Goal: Information Seeking & Learning: Learn about a topic

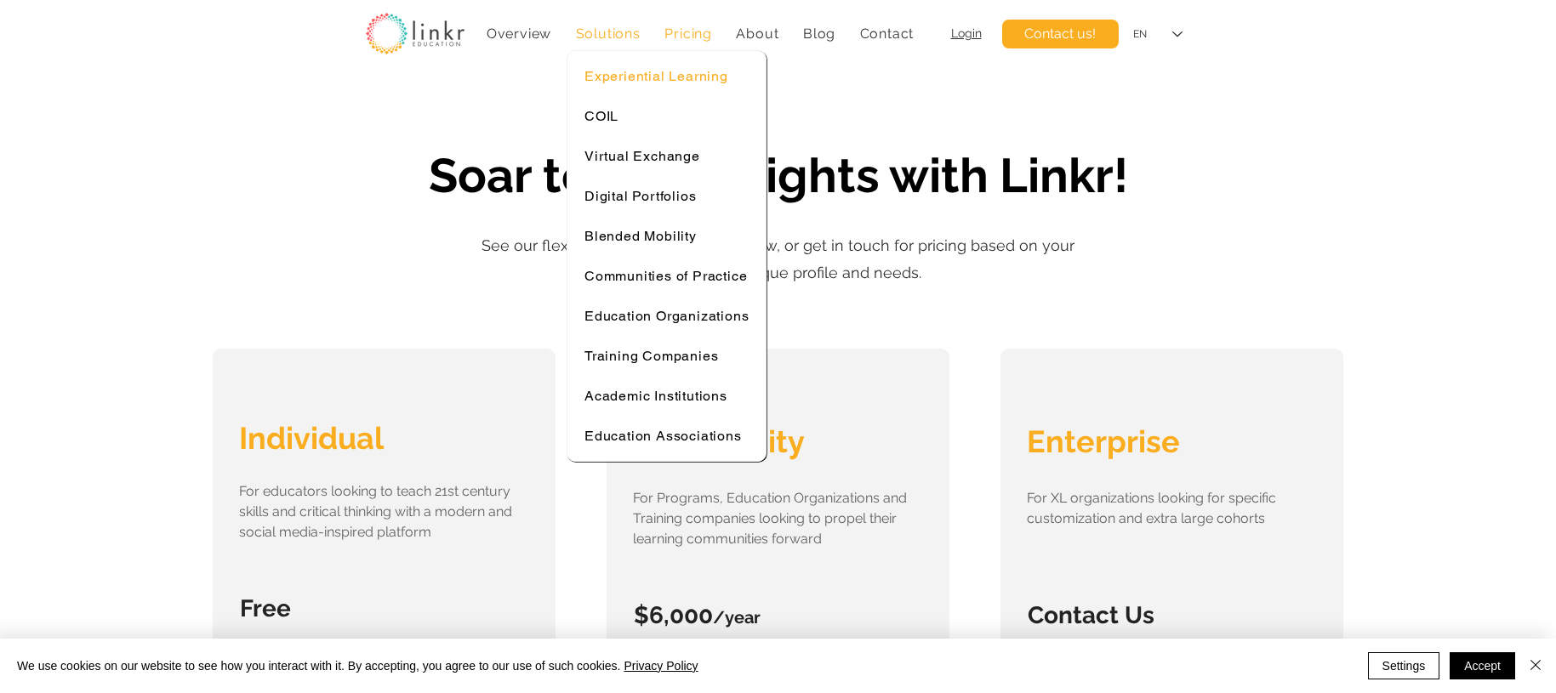
click at [637, 68] on span "Experiential Learning" at bounding box center [656, 76] width 144 height 16
click at [639, 73] on span "Experiential Learning" at bounding box center [656, 76] width 144 height 16
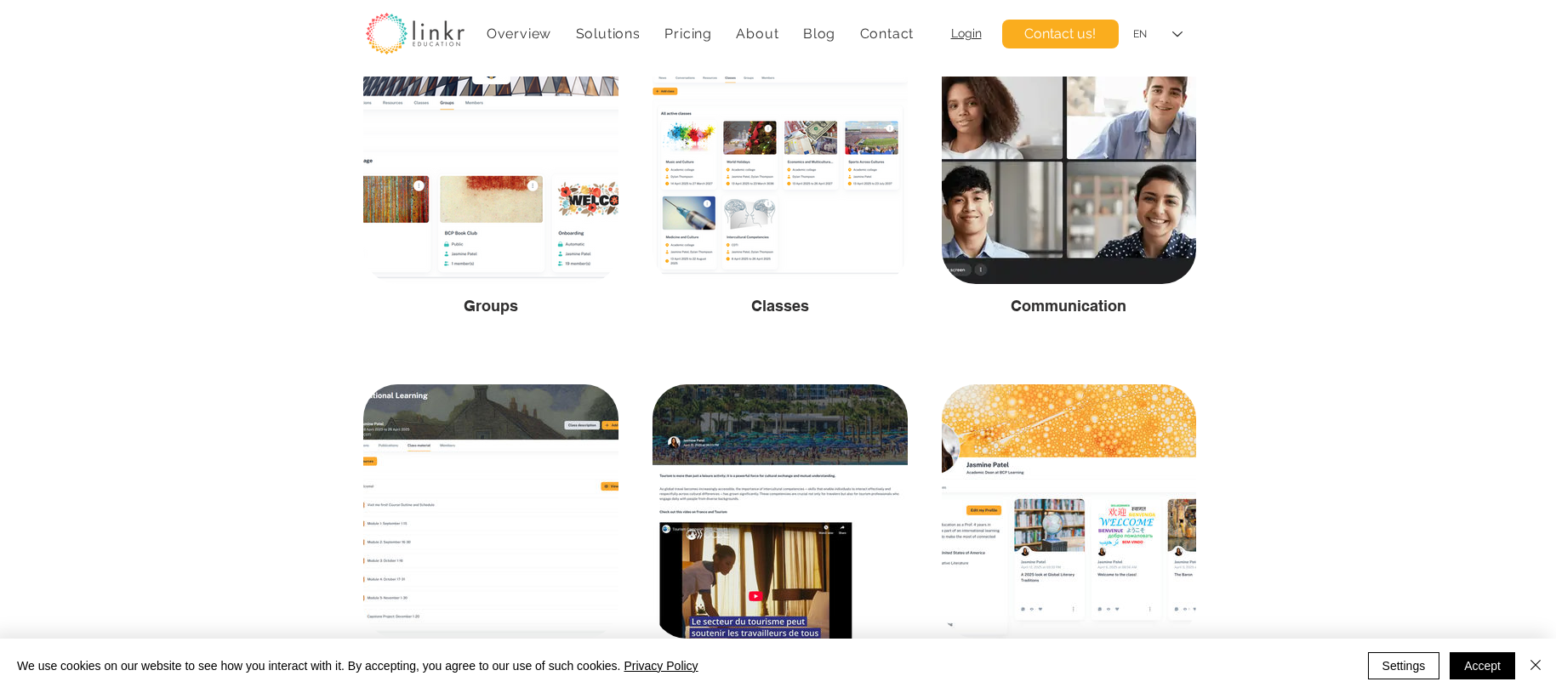
scroll to position [2756, 0]
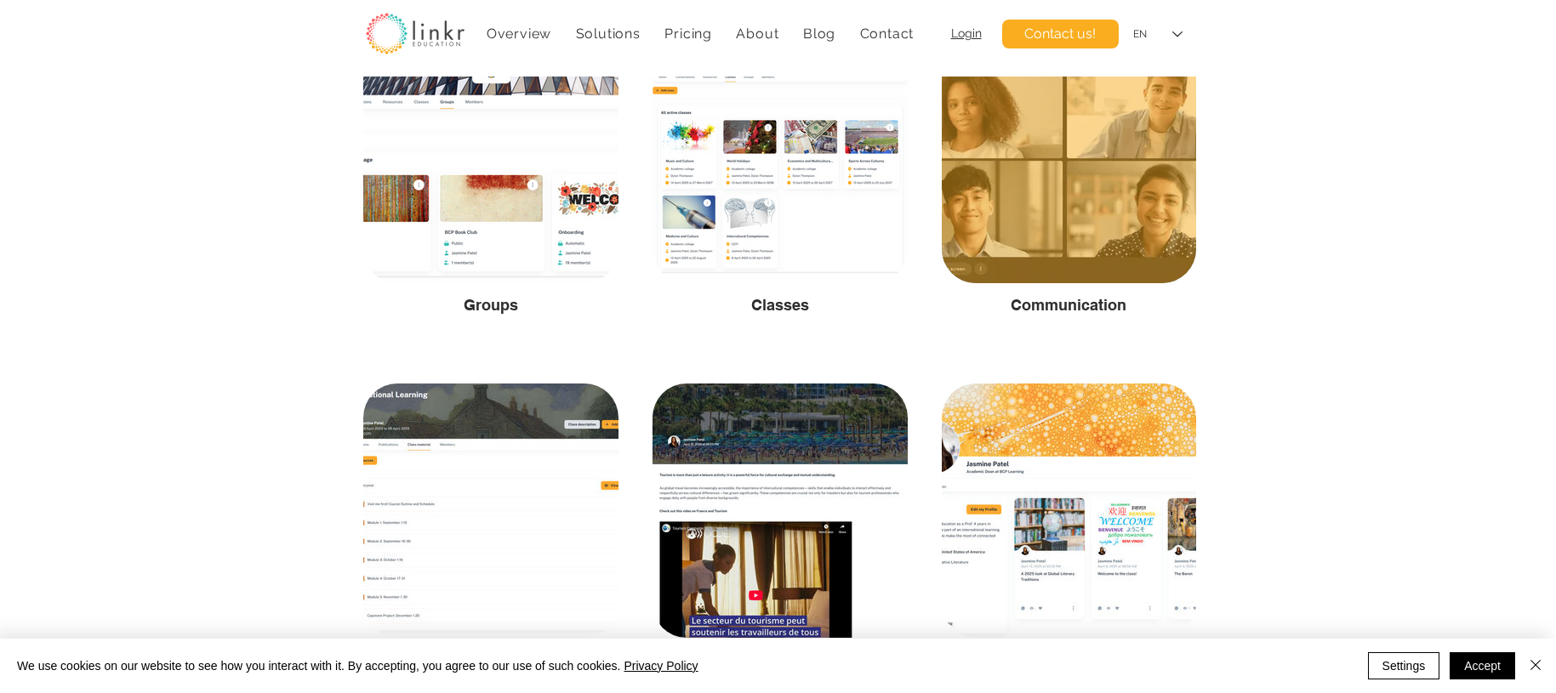
click at [1100, 211] on div at bounding box center [1069, 156] width 254 height 254
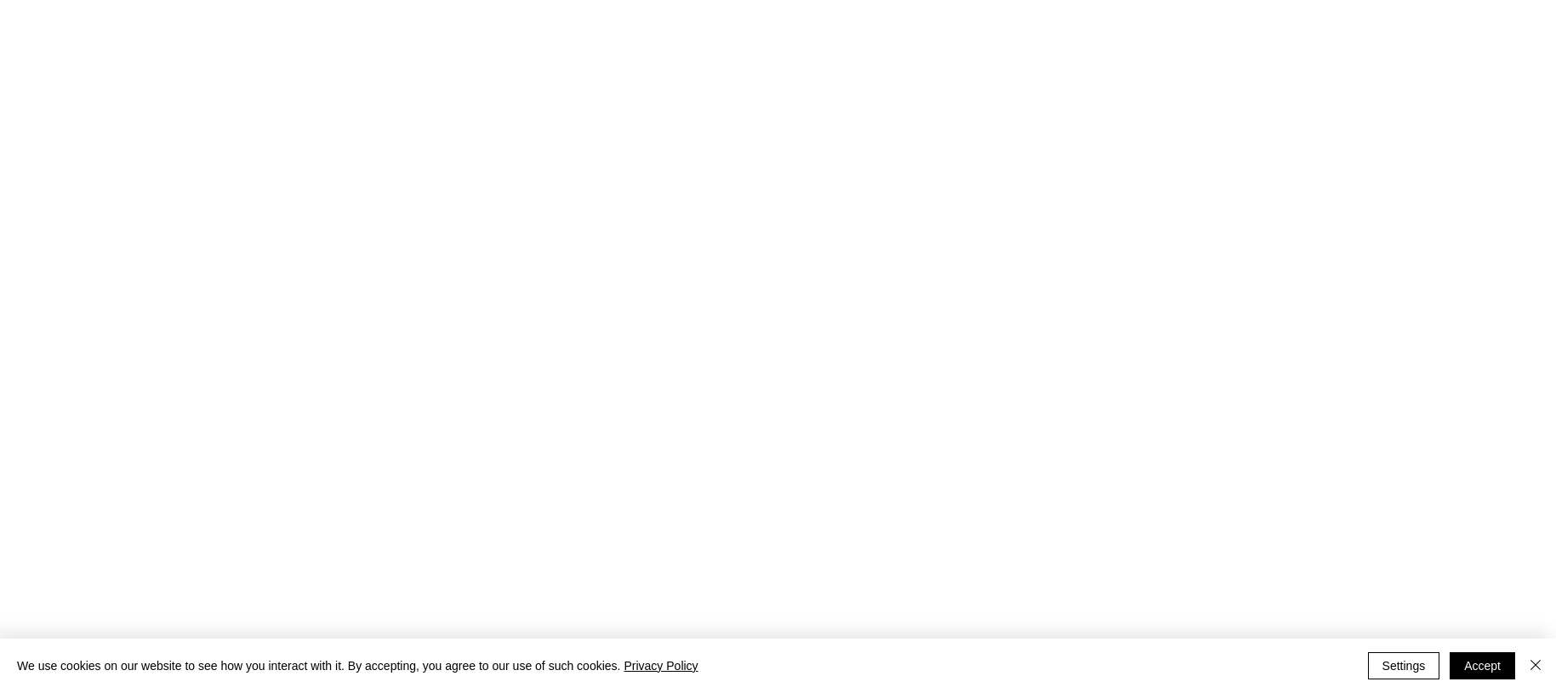
scroll to position [0, 0]
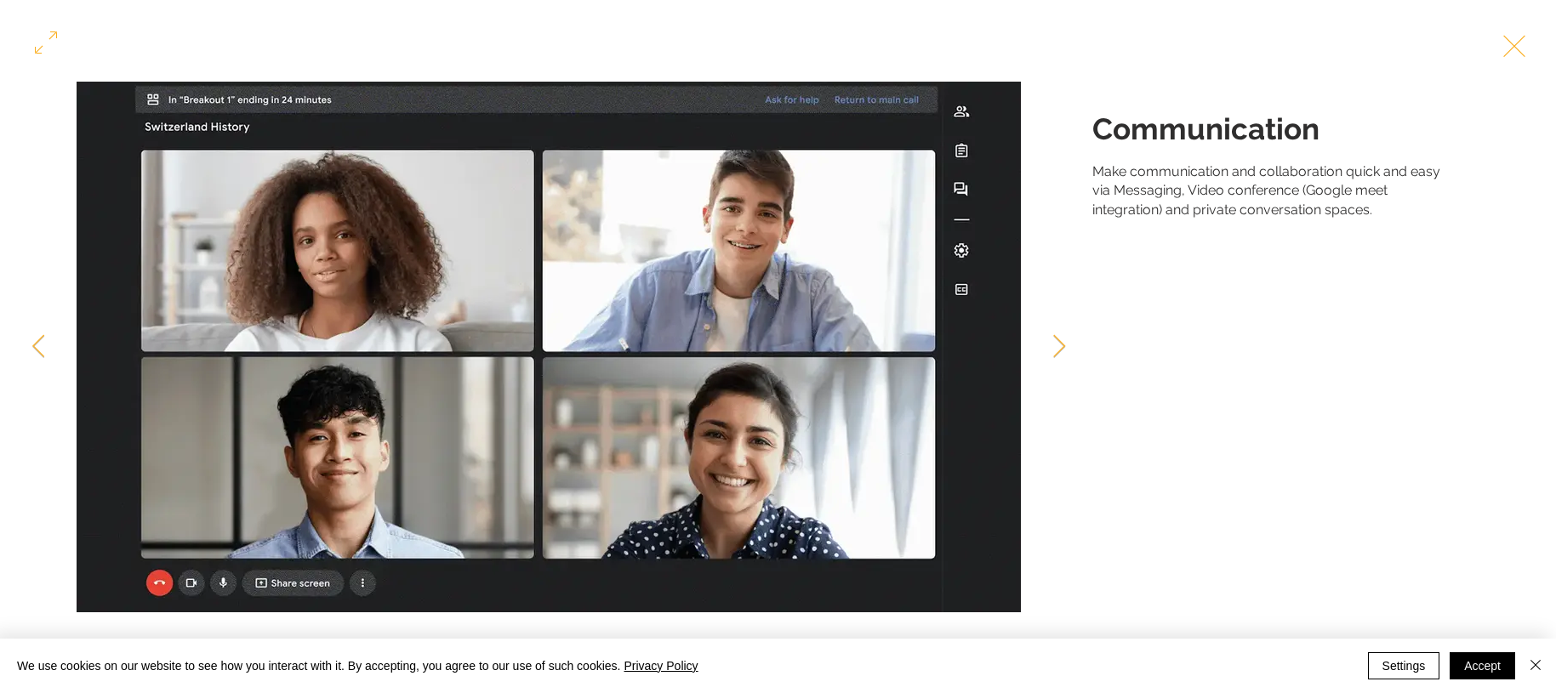
click at [1523, 50] on button "Exit expand mode" at bounding box center [1514, 44] width 32 height 37
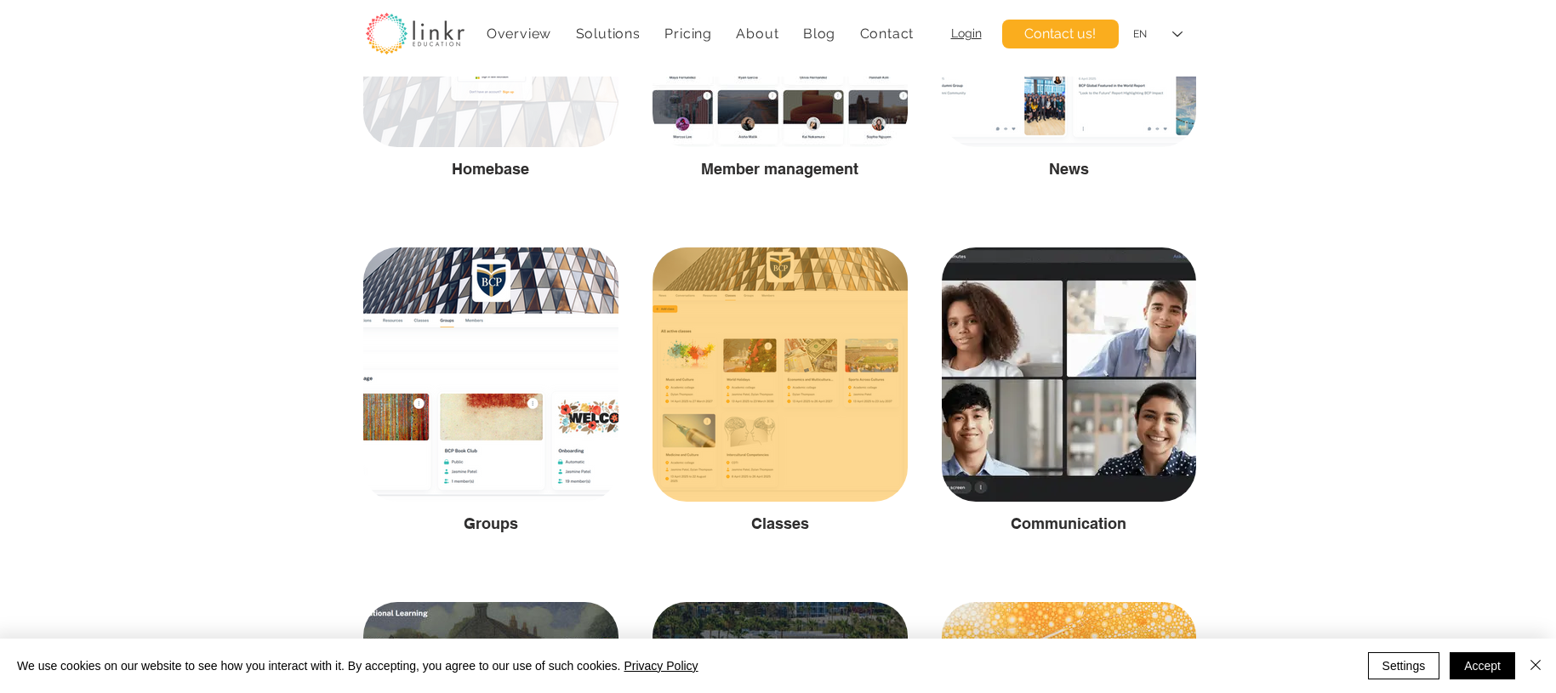
scroll to position [2513, 0]
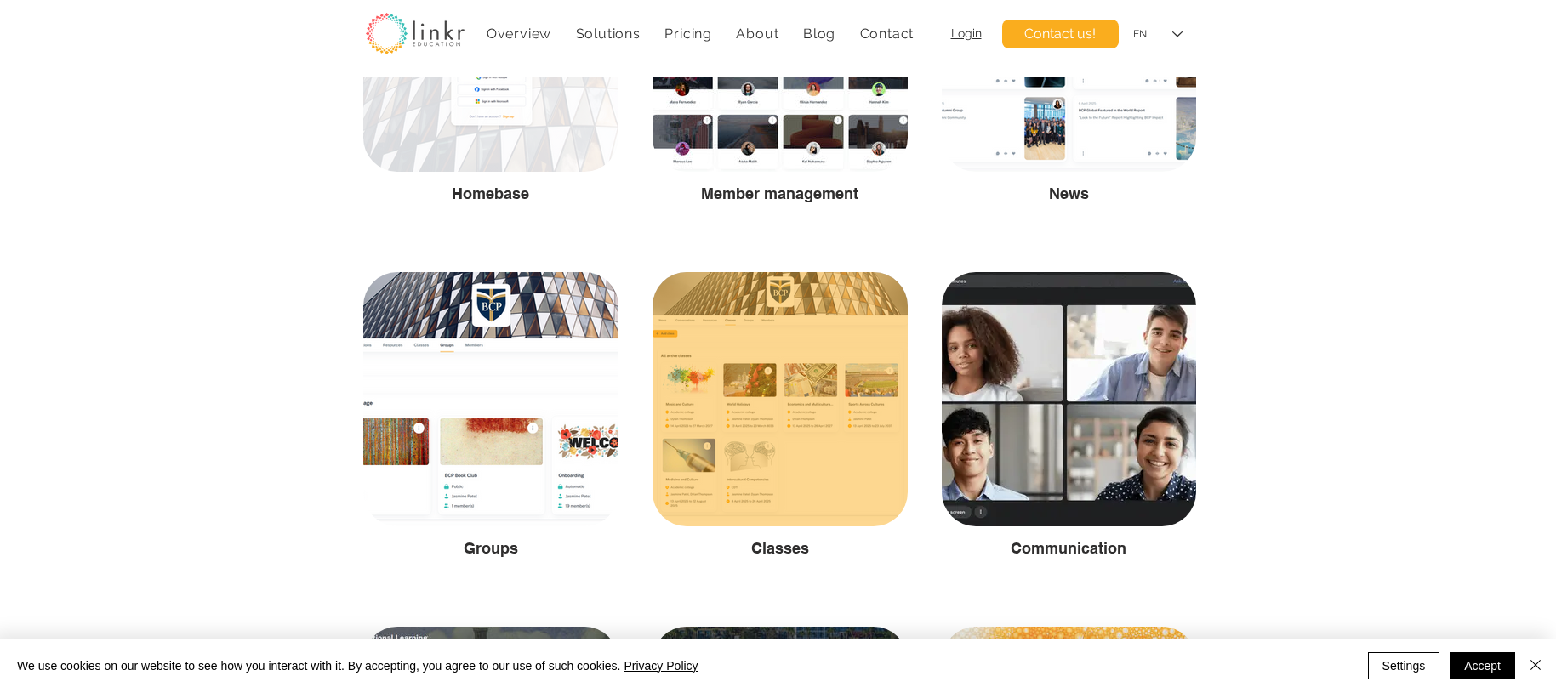
click at [830, 417] on div at bounding box center [779, 399] width 255 height 254
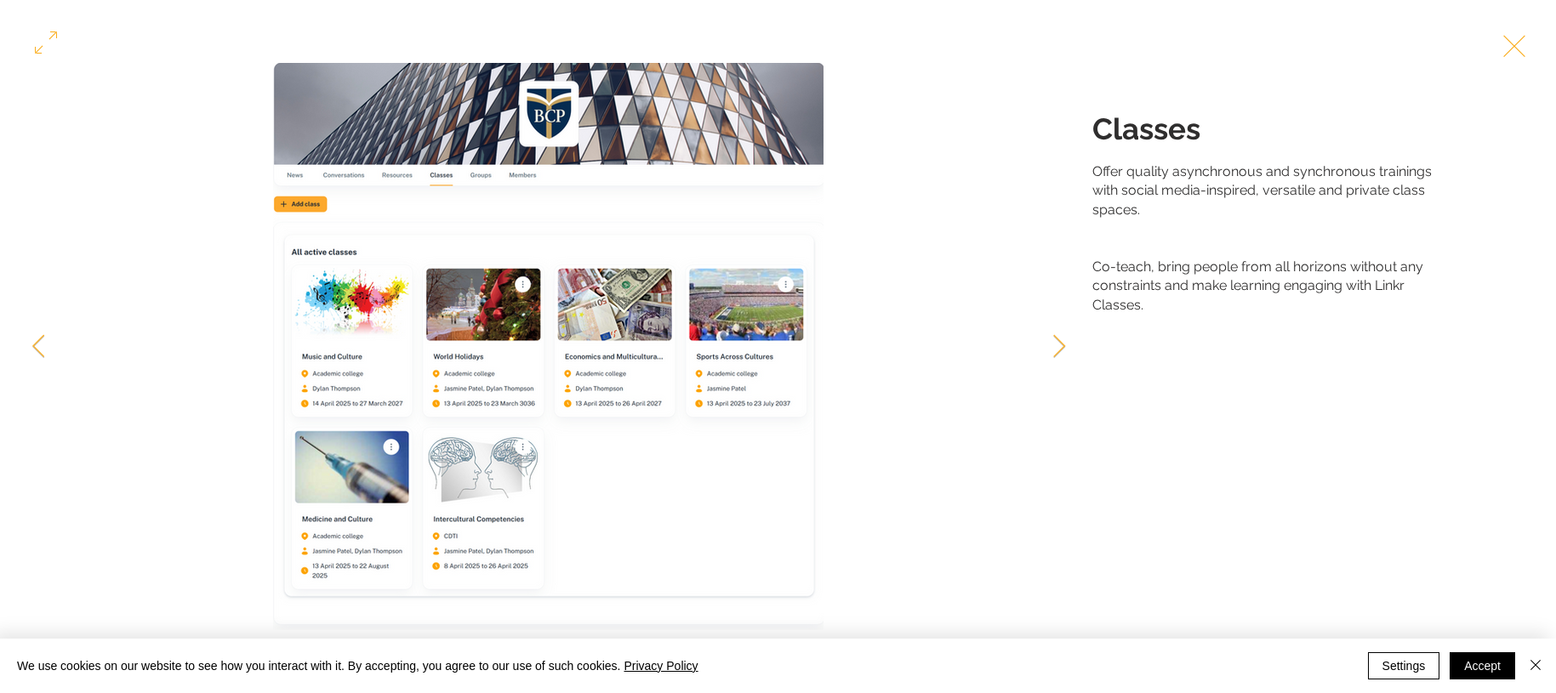
click at [1504, 46] on button "Exit expand mode" at bounding box center [1514, 44] width 32 height 37
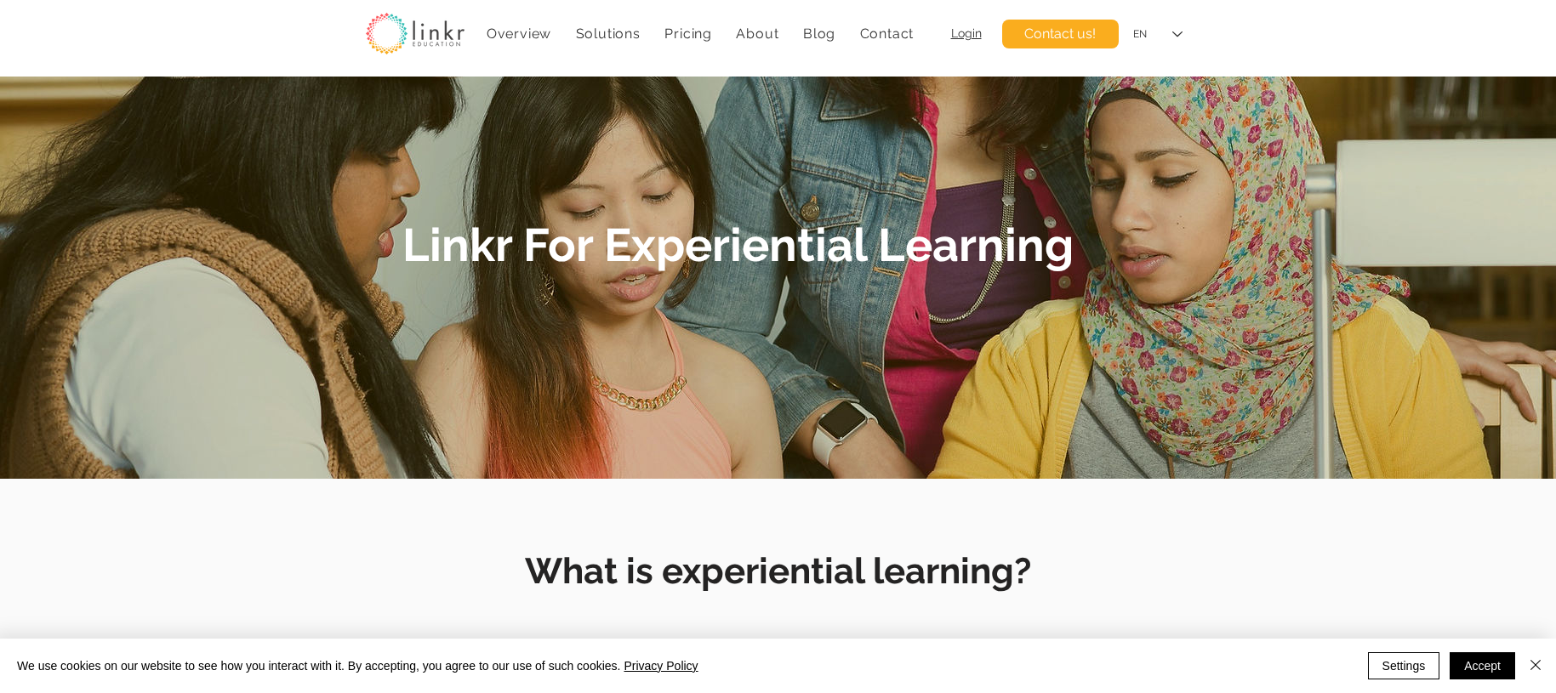
scroll to position [2513, 0]
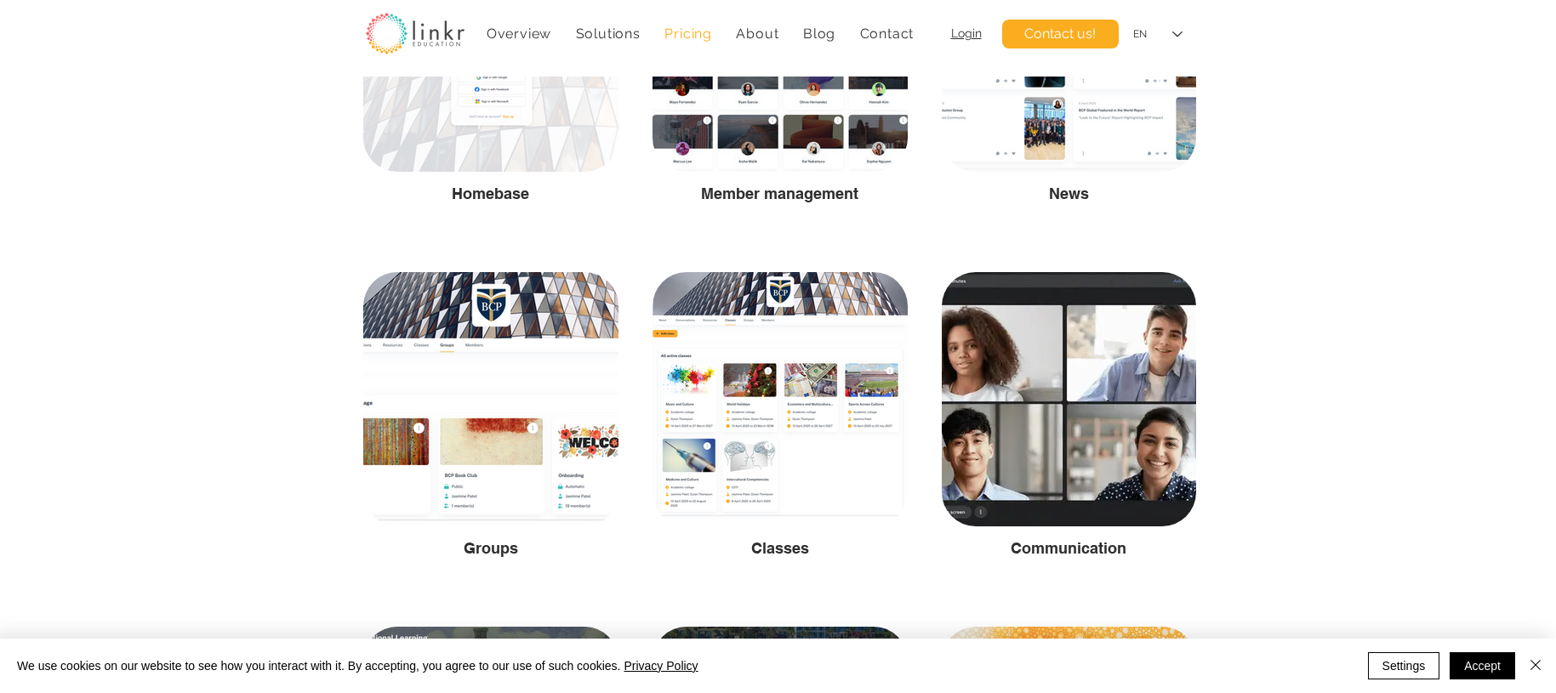
click at [686, 29] on span "Pricing" at bounding box center [688, 34] width 48 height 16
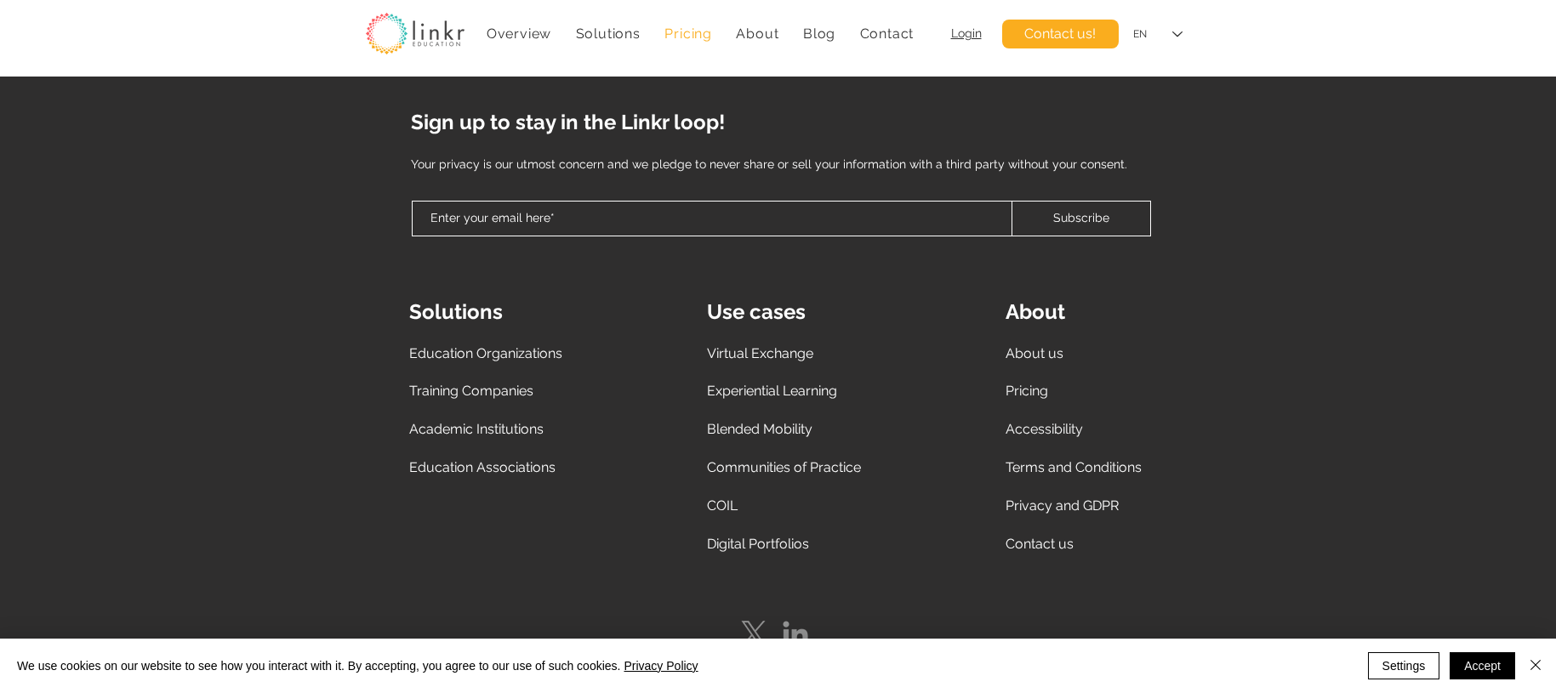
scroll to position [2184, 0]
